Goal: Find specific page/section: Find specific page/section

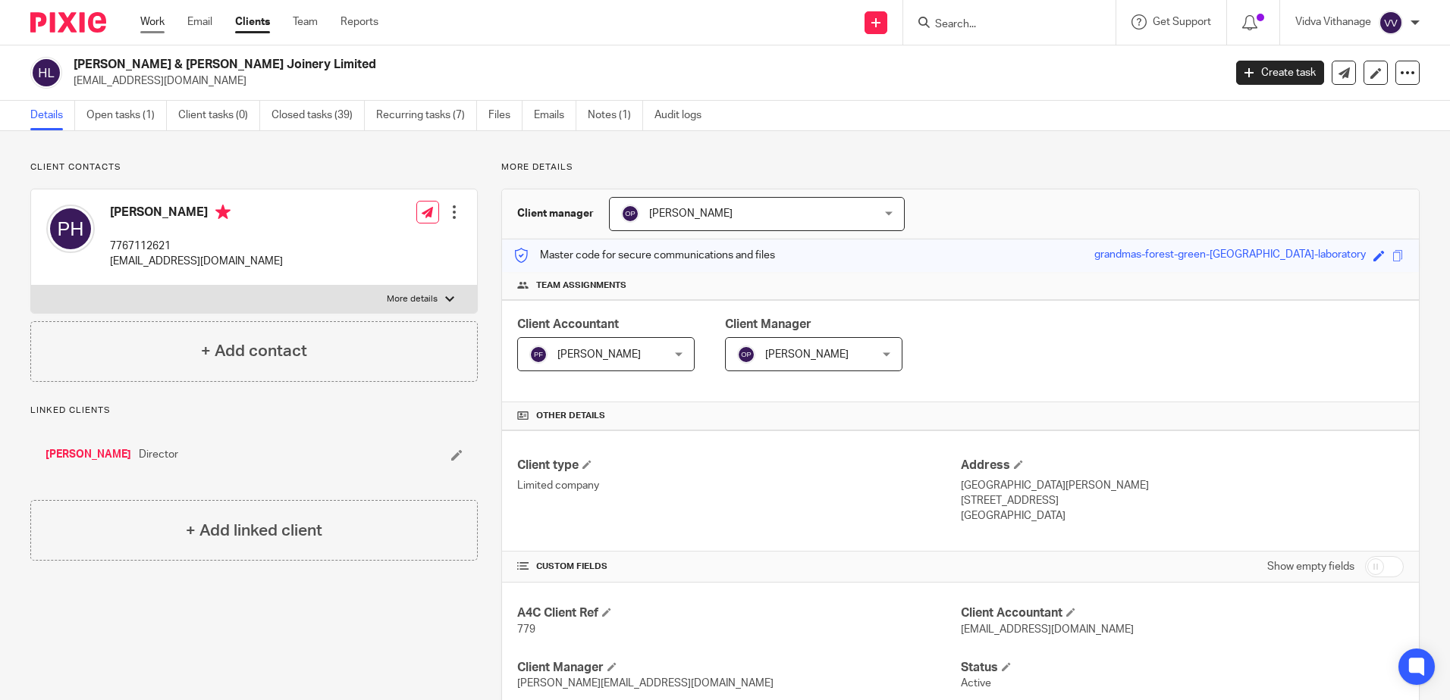
click at [157, 19] on link "Work" at bounding box center [152, 21] width 24 height 15
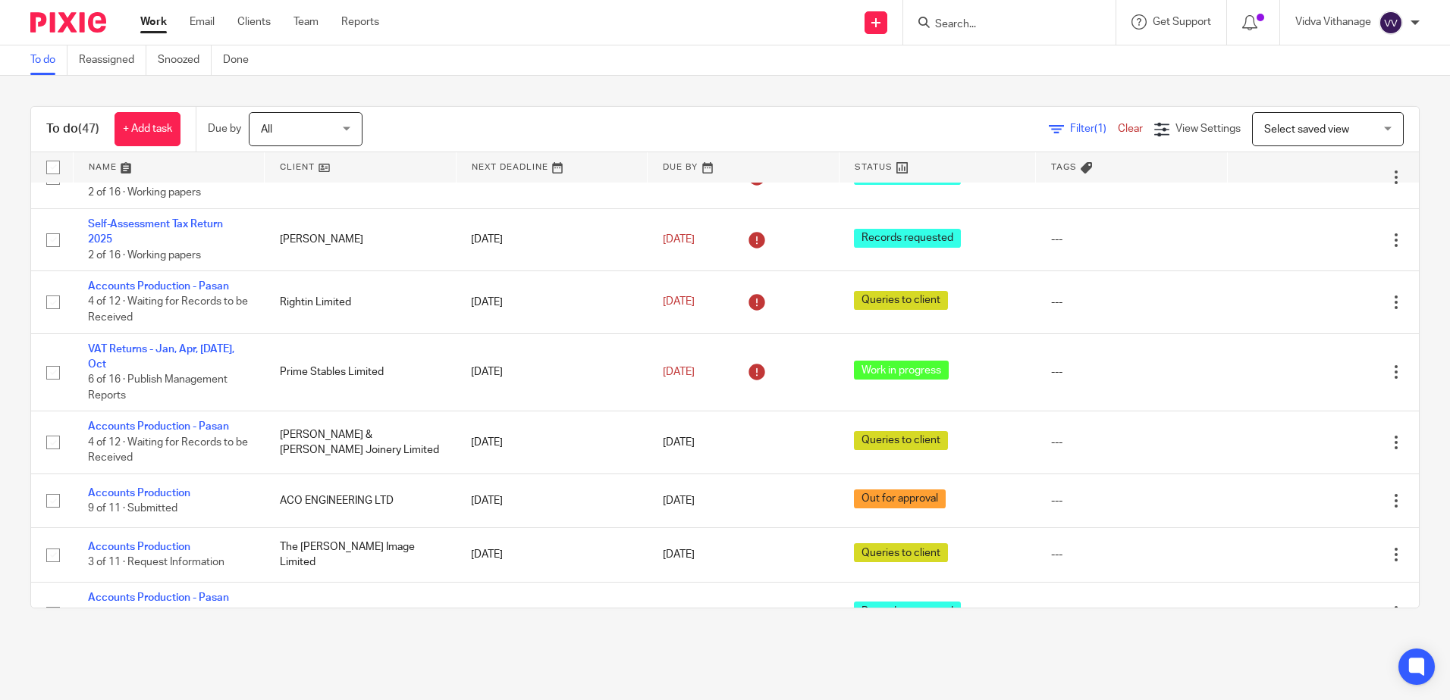
scroll to position [1663, 0]
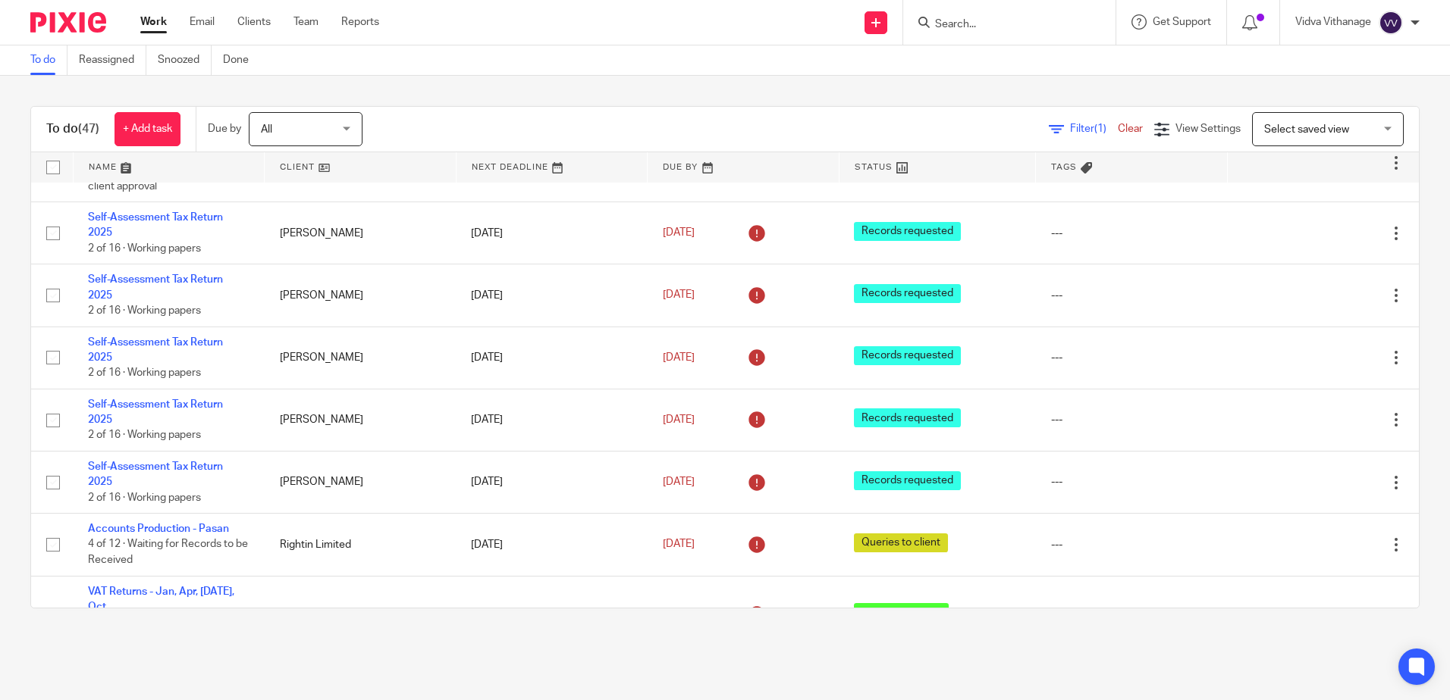
click at [1005, 14] on form at bounding box center [1013, 22] width 161 height 19
click at [987, 20] on input "Search" at bounding box center [1001, 25] width 136 height 14
type input "eleven"
click button "submit" at bounding box center [0, 0] width 0 height 0
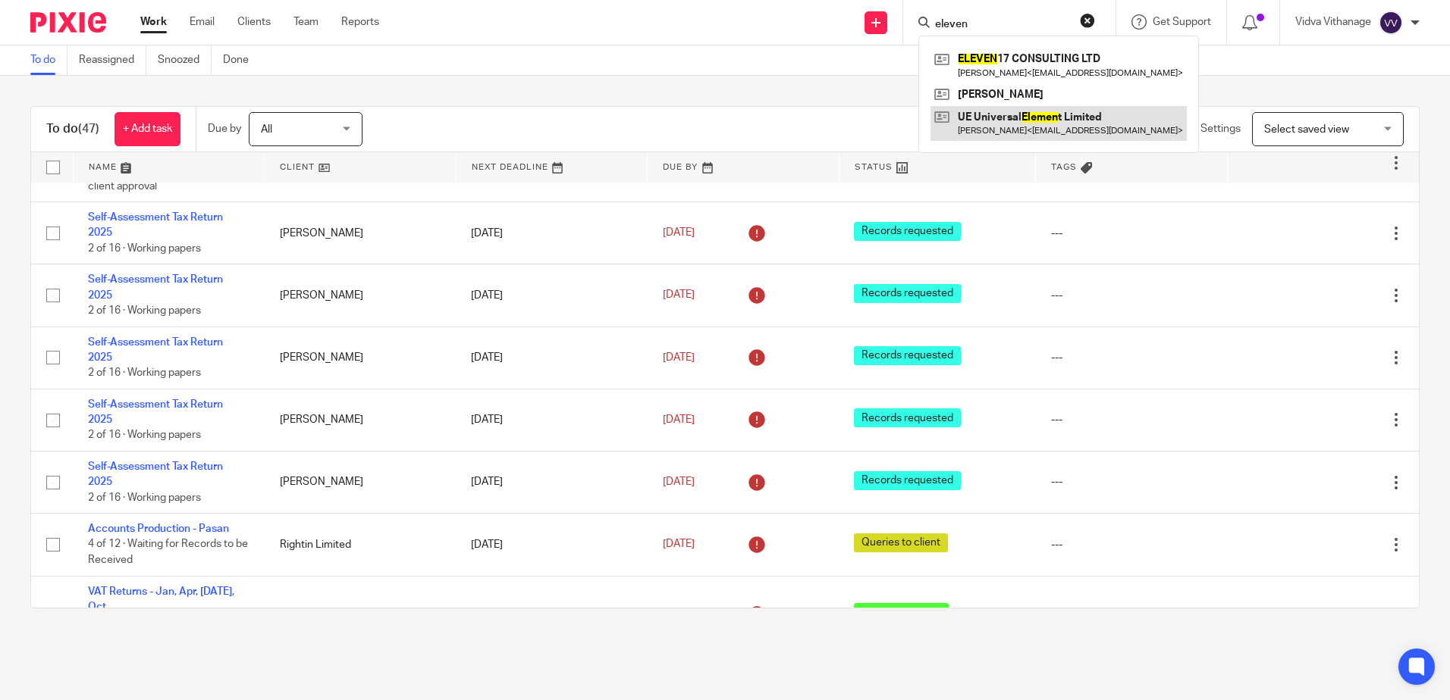
click at [1048, 119] on link at bounding box center [1058, 123] width 256 height 35
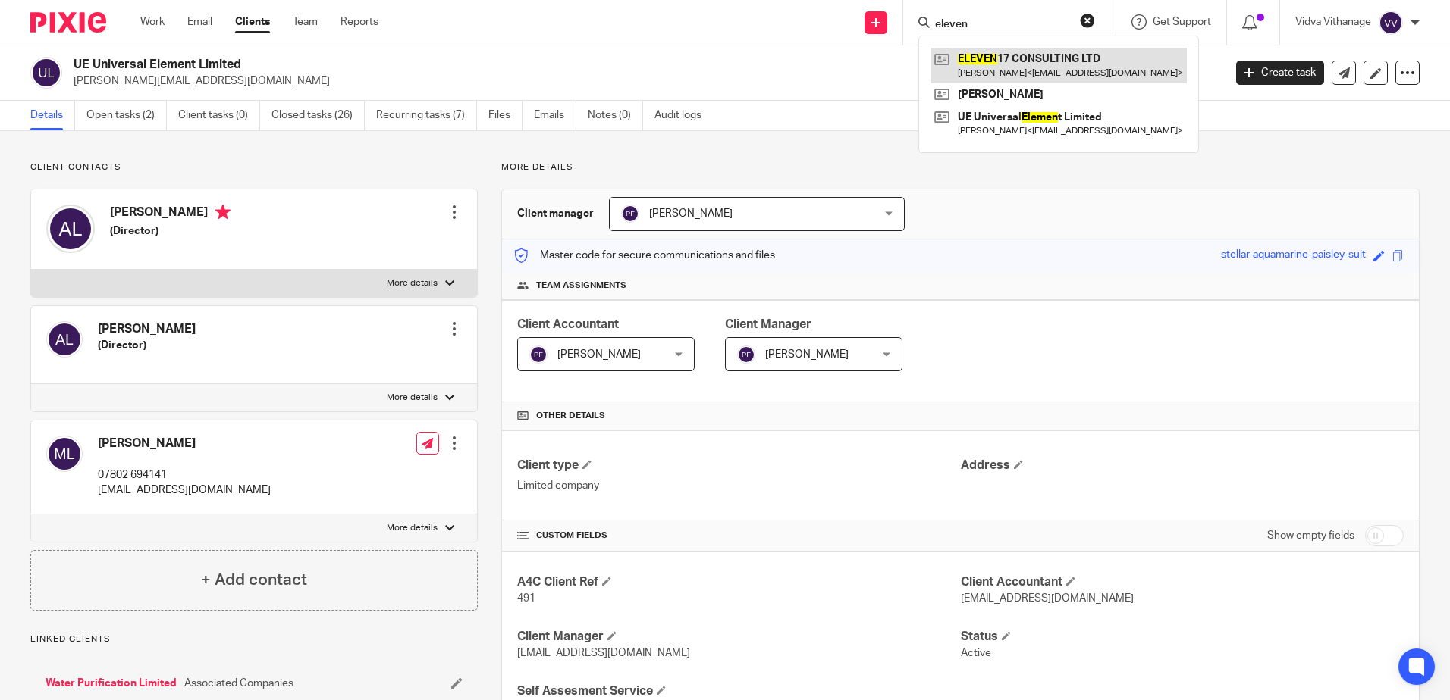
type input "eleven"
click at [1012, 61] on link at bounding box center [1058, 65] width 256 height 35
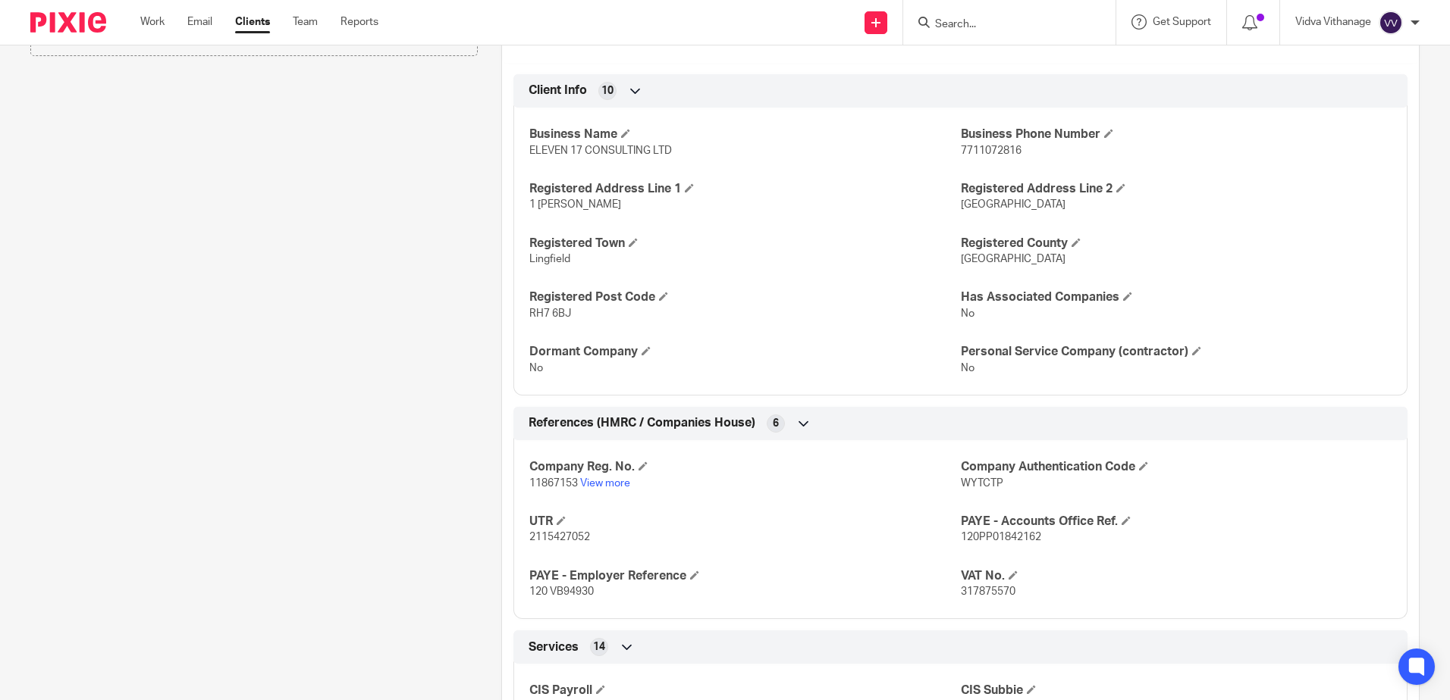
scroll to position [744, 0]
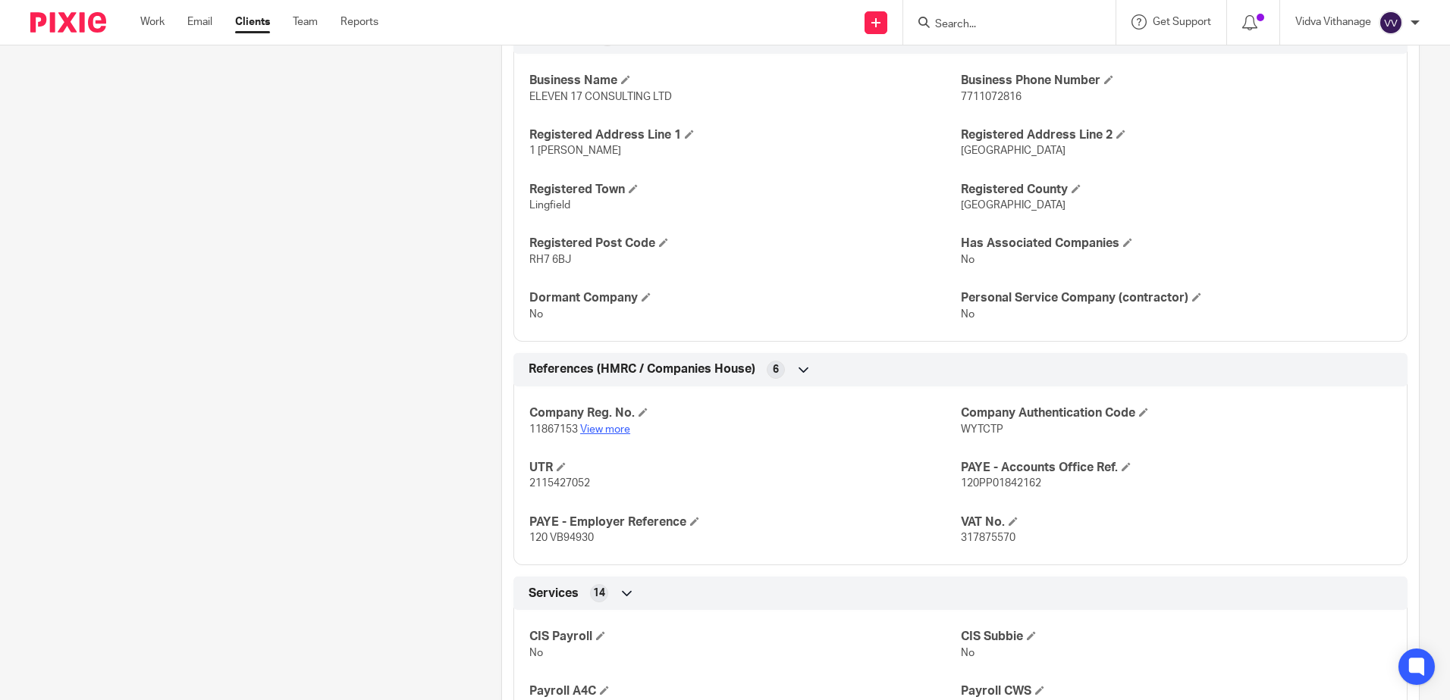
click at [605, 432] on link "View more" at bounding box center [605, 430] width 50 height 11
